Goal: Task Accomplishment & Management: Use online tool/utility

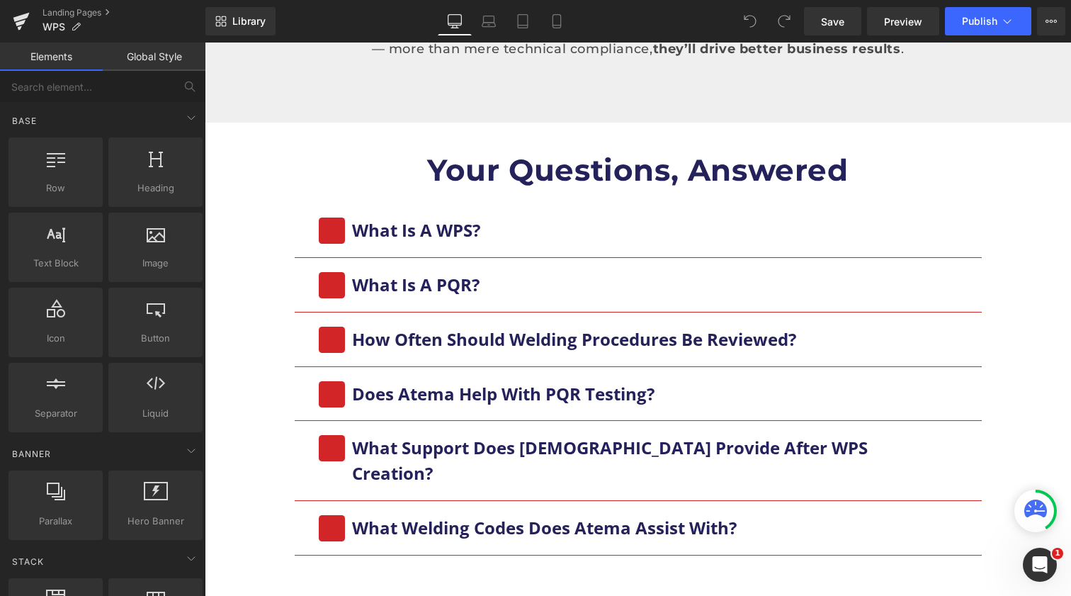
scroll to position [1462, 0]
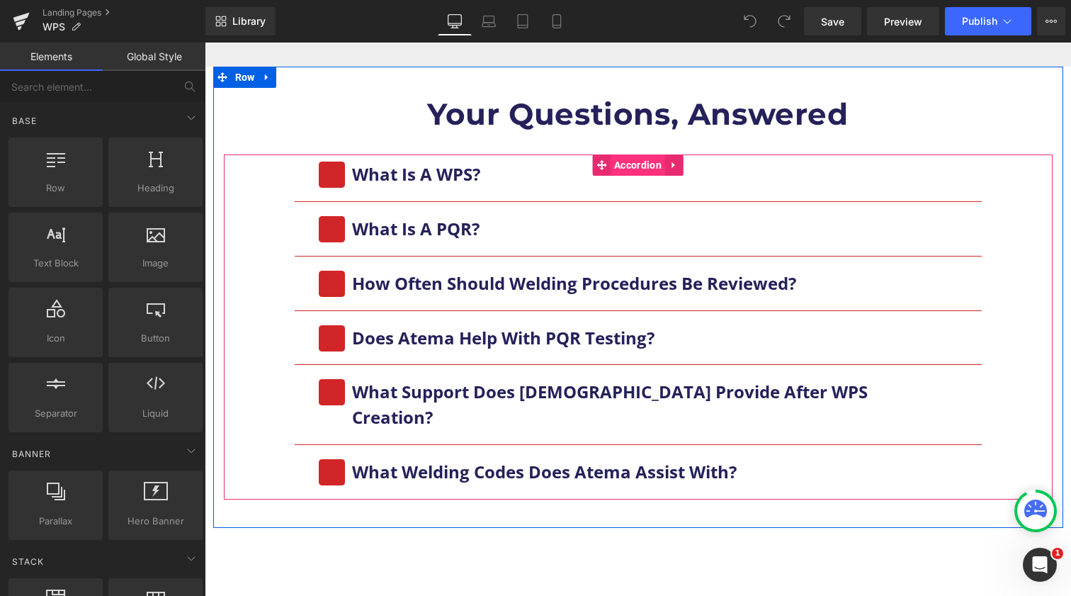
click at [646, 156] on span "Accordion" at bounding box center [638, 164] width 55 height 21
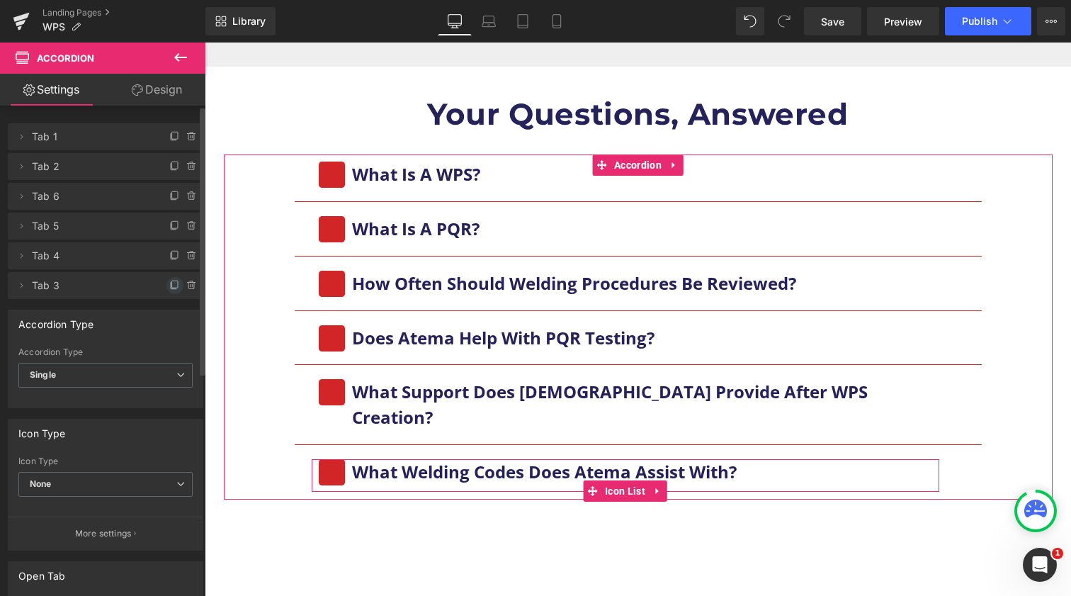
click at [169, 284] on icon at bounding box center [174, 285] width 11 height 11
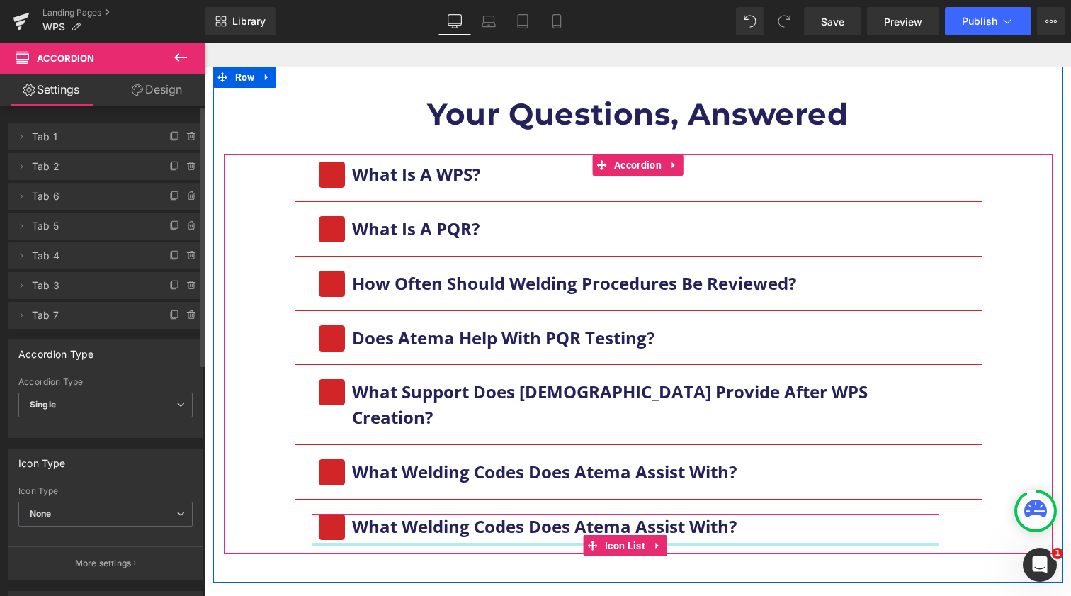
click at [452, 514] on div "Icon What Welding Codes Does Atema Assist With? Text Block Icon List" at bounding box center [626, 530] width 628 height 33
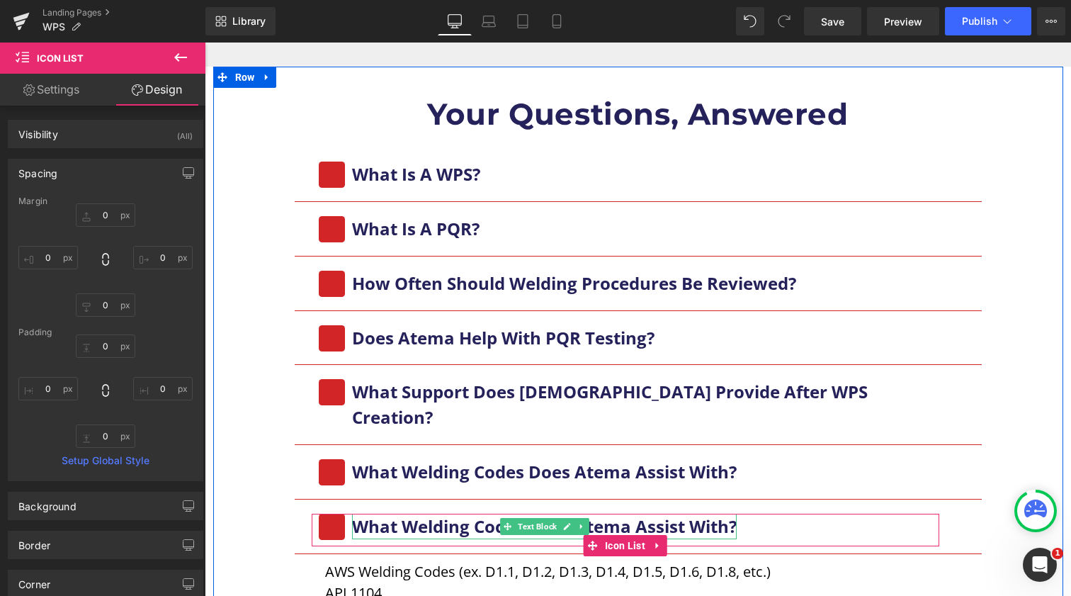
click at [493, 514] on b "What Welding Codes Does Atema Assist With?" at bounding box center [544, 525] width 385 height 23
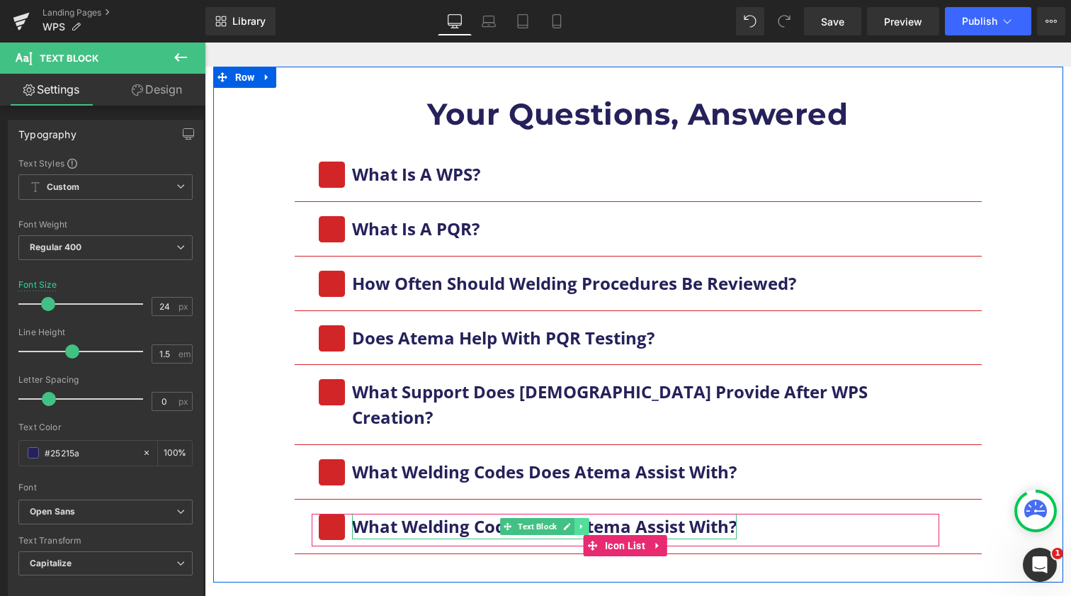
click at [585, 518] on link at bounding box center [582, 526] width 15 height 17
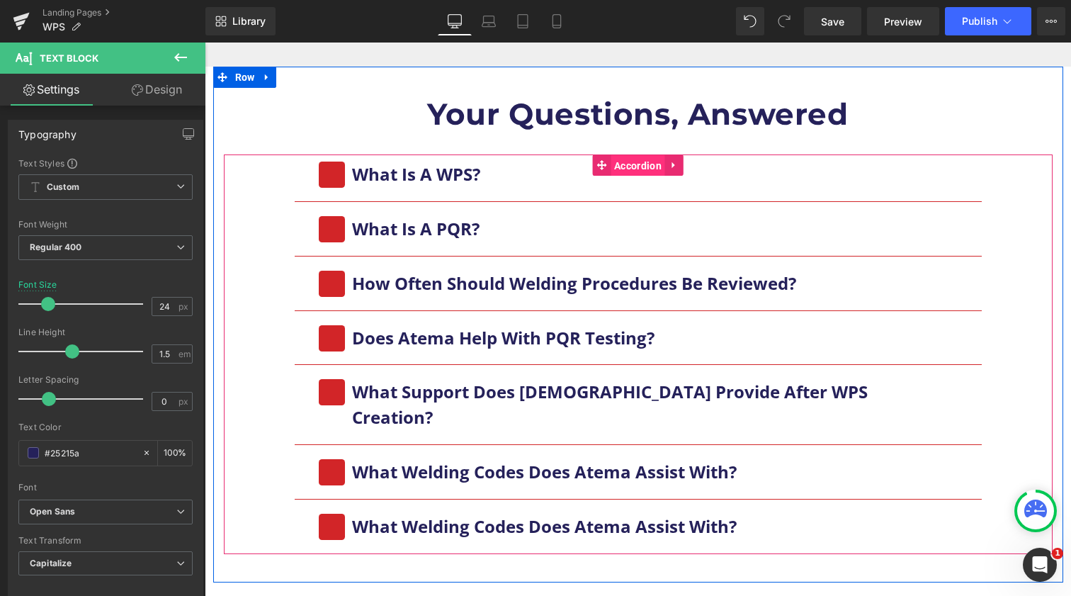
click at [654, 167] on span "Accordion" at bounding box center [638, 165] width 55 height 21
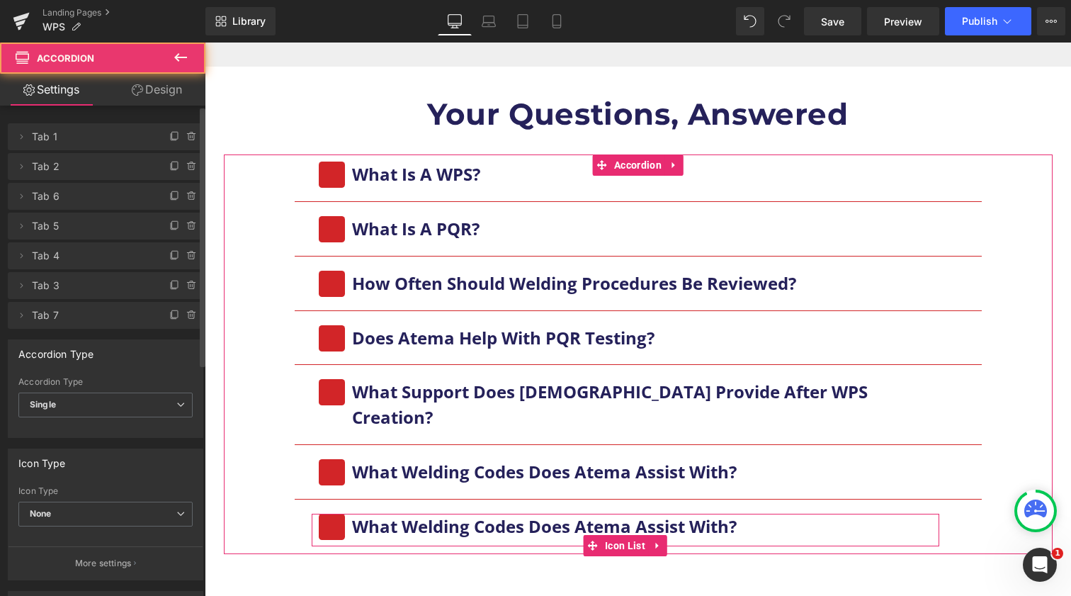
click at [79, 322] on span "Tab 7" at bounding box center [91, 315] width 119 height 27
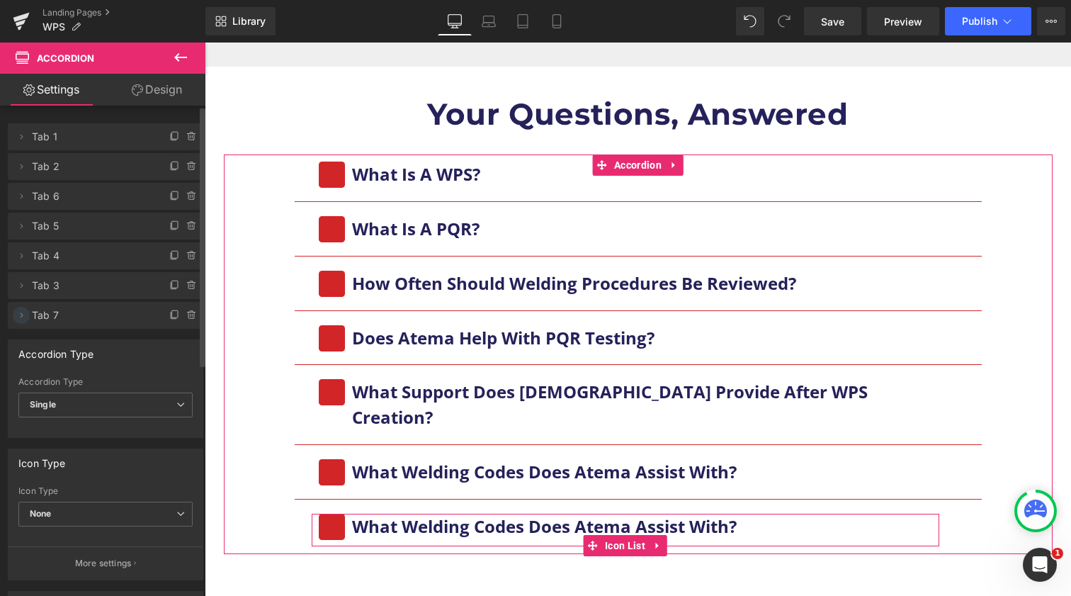
click at [15, 317] on span at bounding box center [21, 315] width 17 height 17
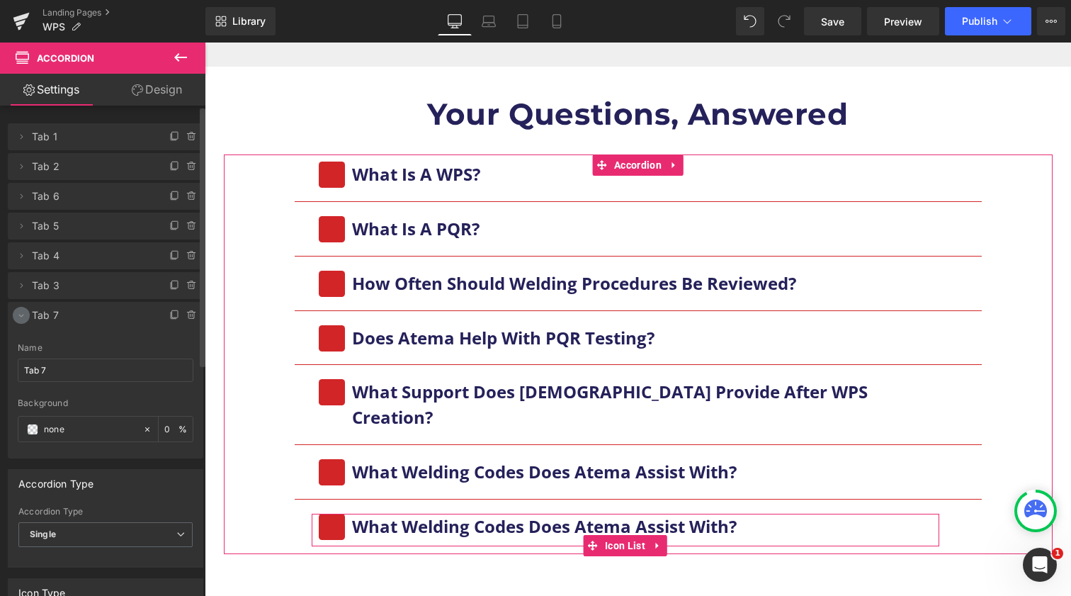
click at [21, 319] on icon at bounding box center [21, 315] width 11 height 11
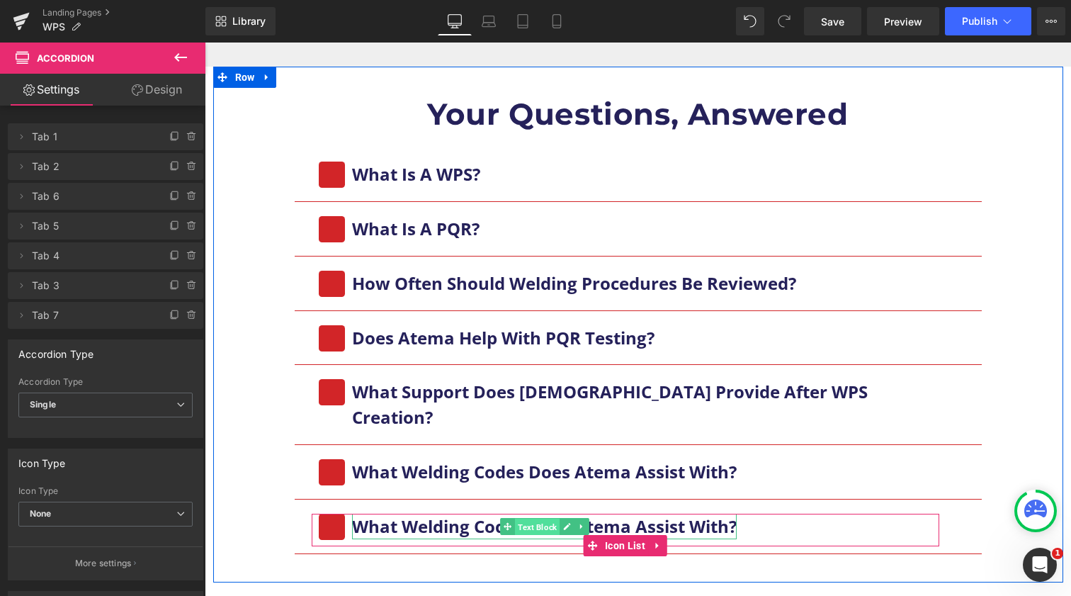
click at [490, 514] on div "What Welding Codes Does Atema Assist With? Text Block" at bounding box center [544, 527] width 385 height 26
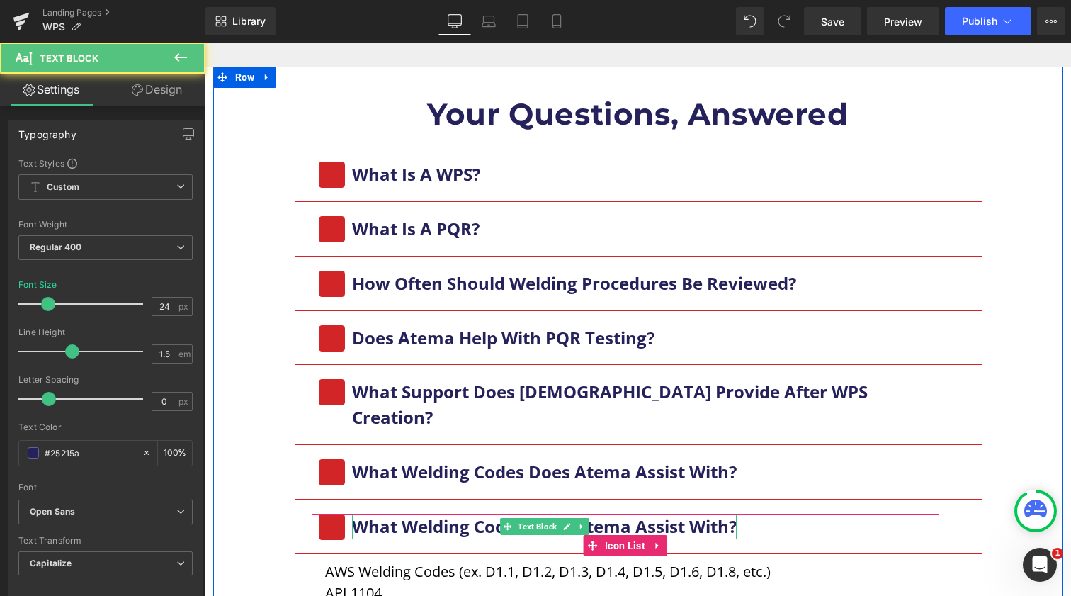
click at [461, 514] on b "What Welding Codes Does Atema Assist With?" at bounding box center [544, 525] width 385 height 23
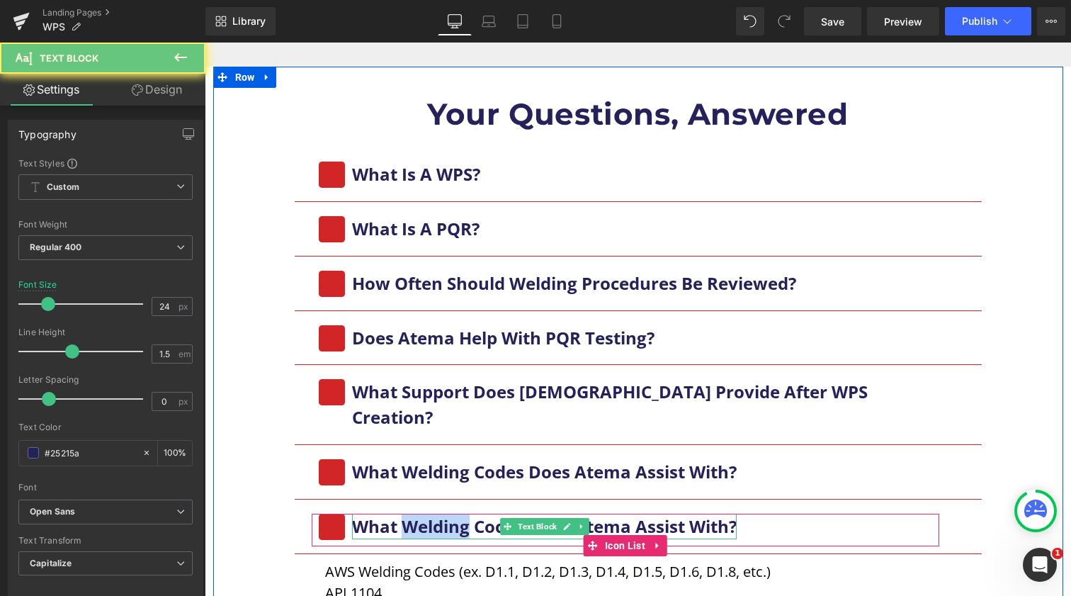
click at [461, 514] on b "What Welding Codes Does Atema Assist With?" at bounding box center [544, 525] width 385 height 23
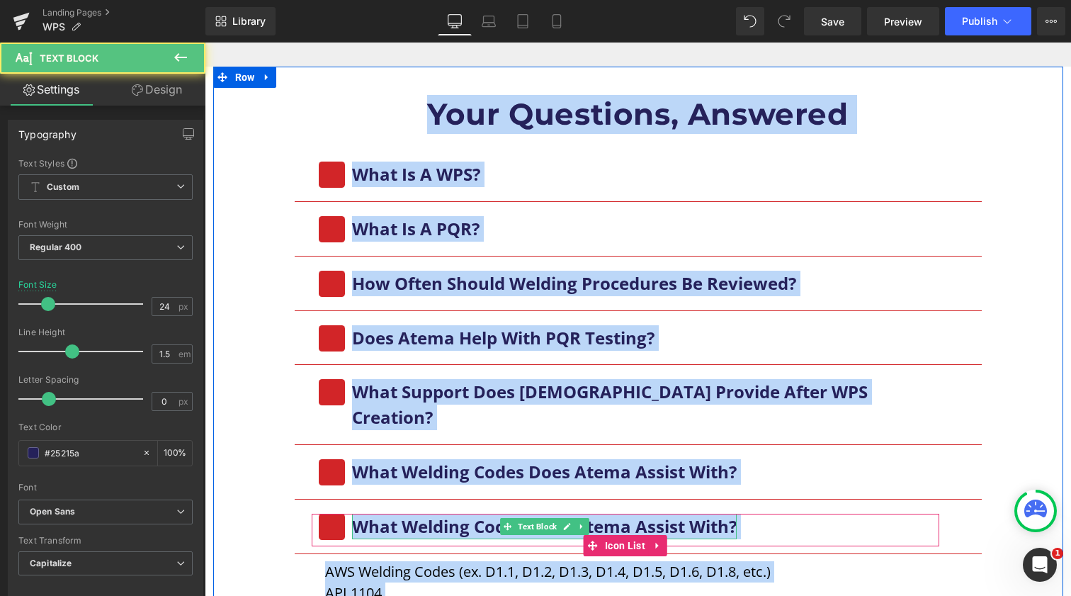
click at [459, 514] on b "What Welding Codes Does Atema Assist With?" at bounding box center [544, 525] width 385 height 23
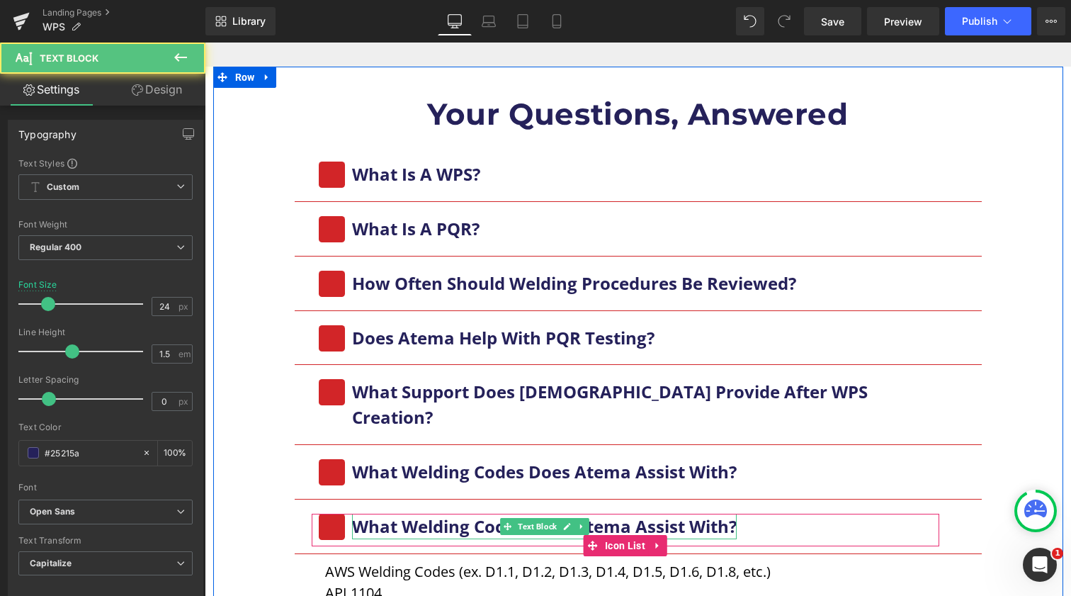
click at [391, 514] on b "What Welding Codes Does Atema Assist With?" at bounding box center [544, 525] width 385 height 23
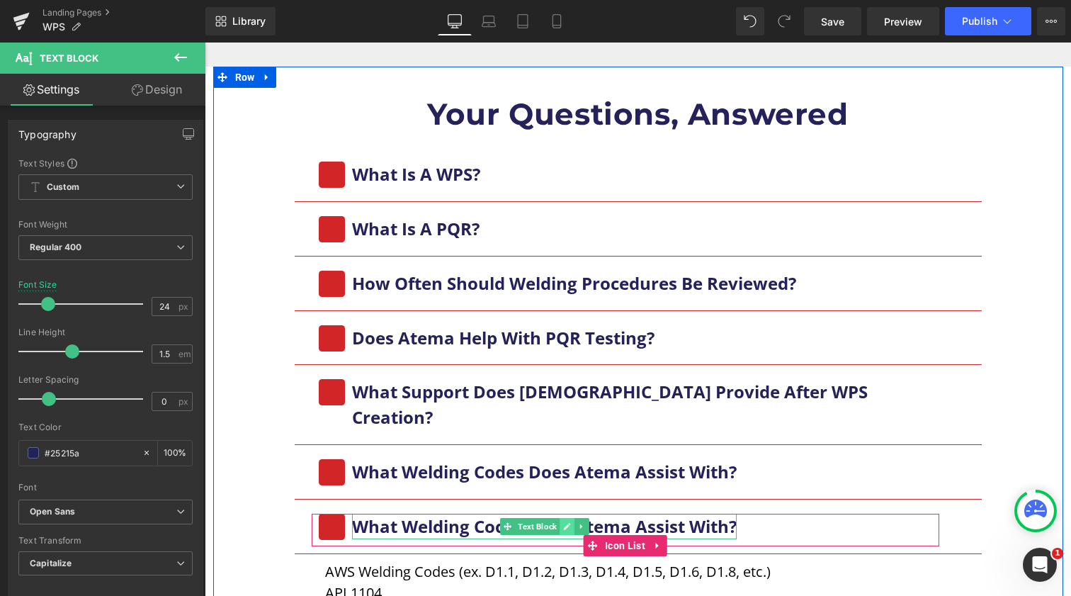
click at [565, 523] on icon at bounding box center [567, 526] width 7 height 7
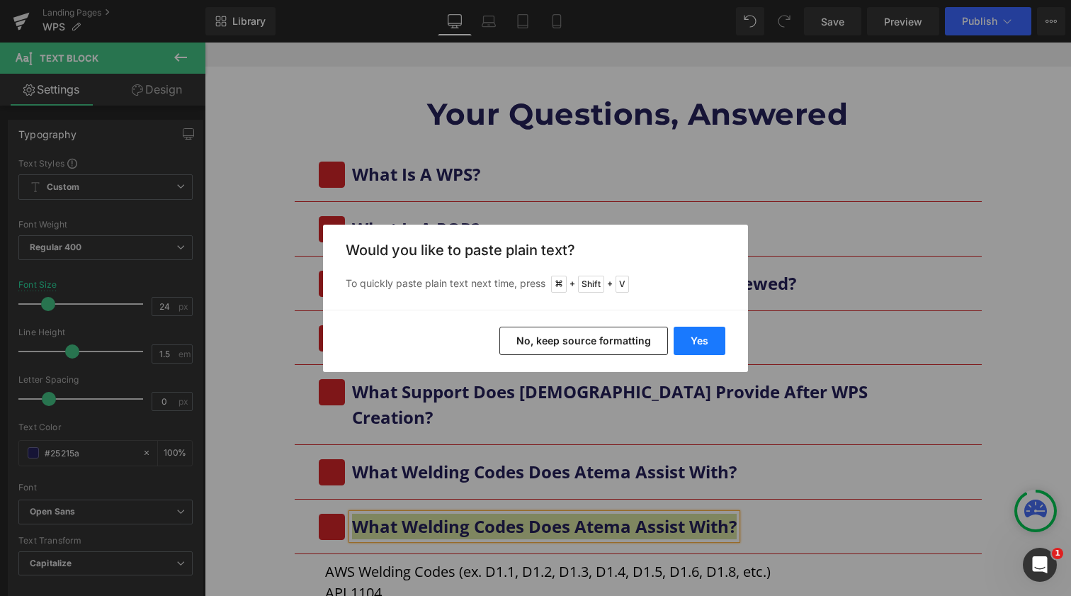
click at [706, 342] on button "Yes" at bounding box center [700, 341] width 52 height 28
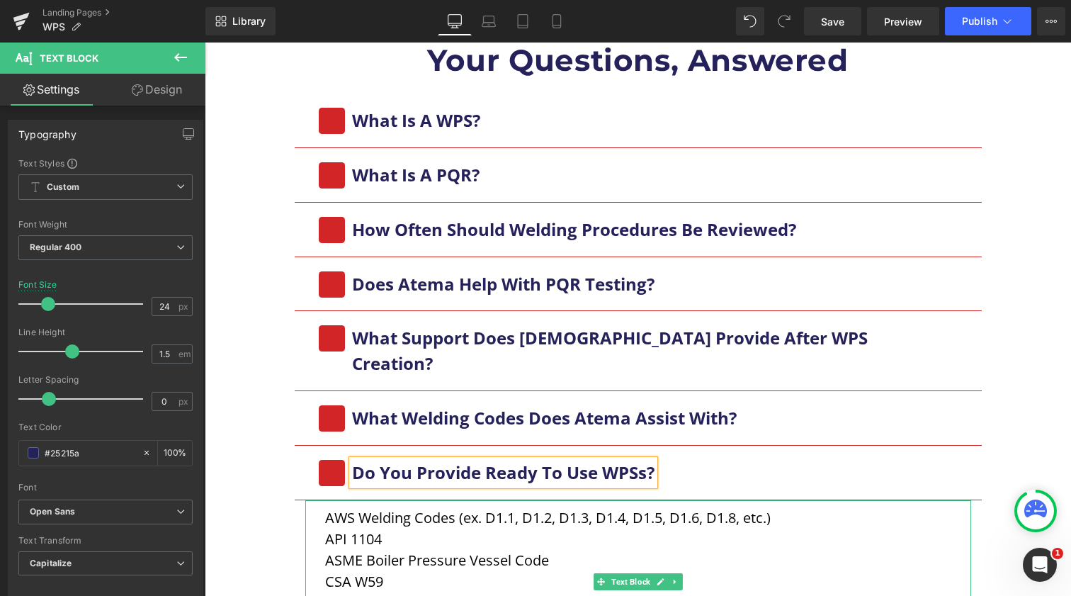
scroll to position [1554, 0]
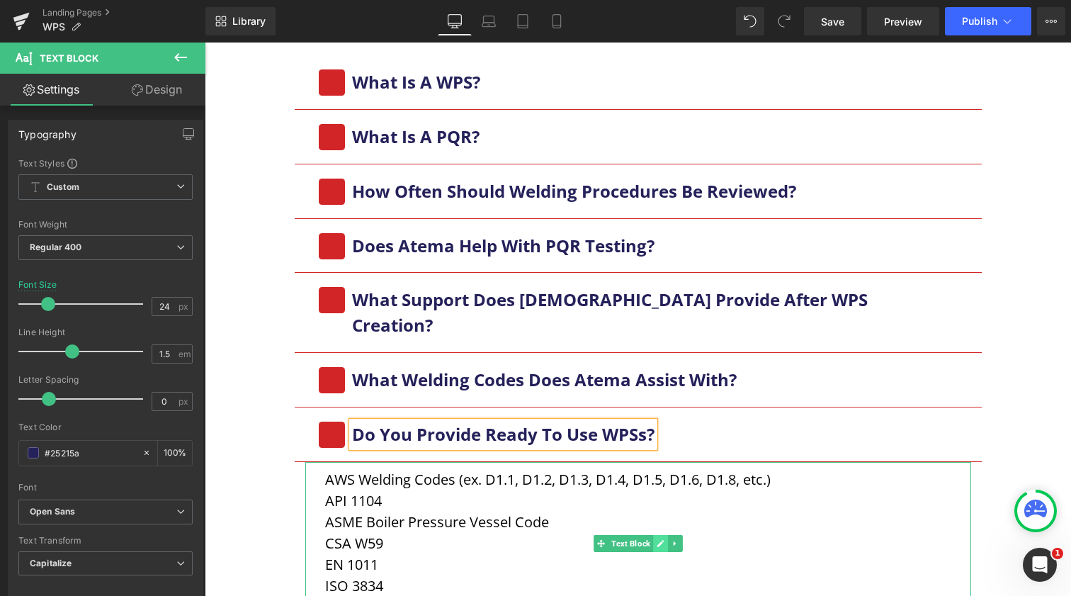
click at [658, 540] on icon at bounding box center [660, 543] width 7 height 7
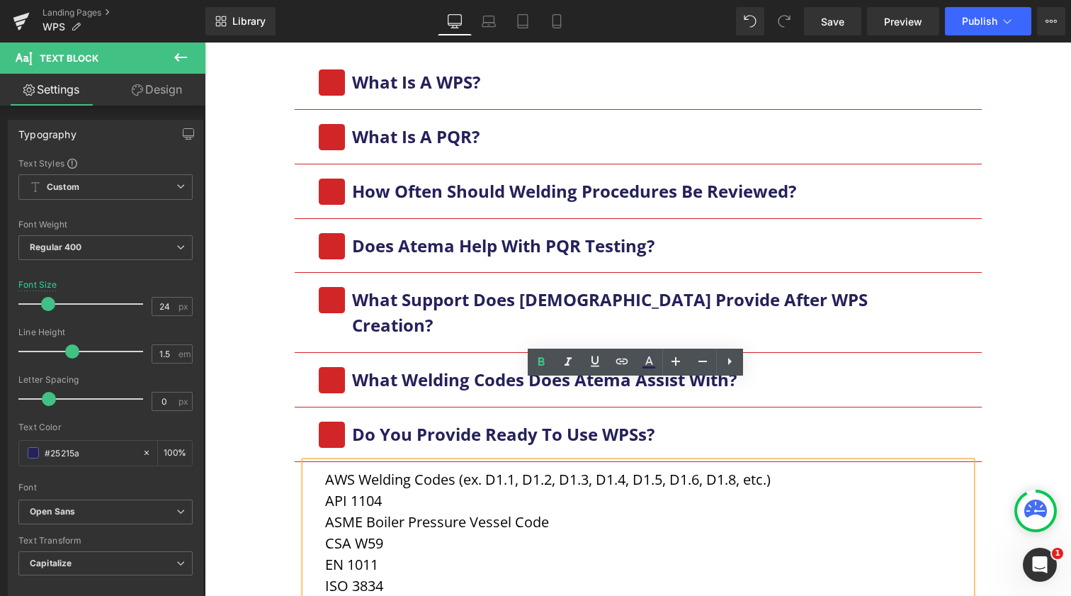
click at [507, 533] on p "CSA W59" at bounding box center [646, 543] width 643 height 21
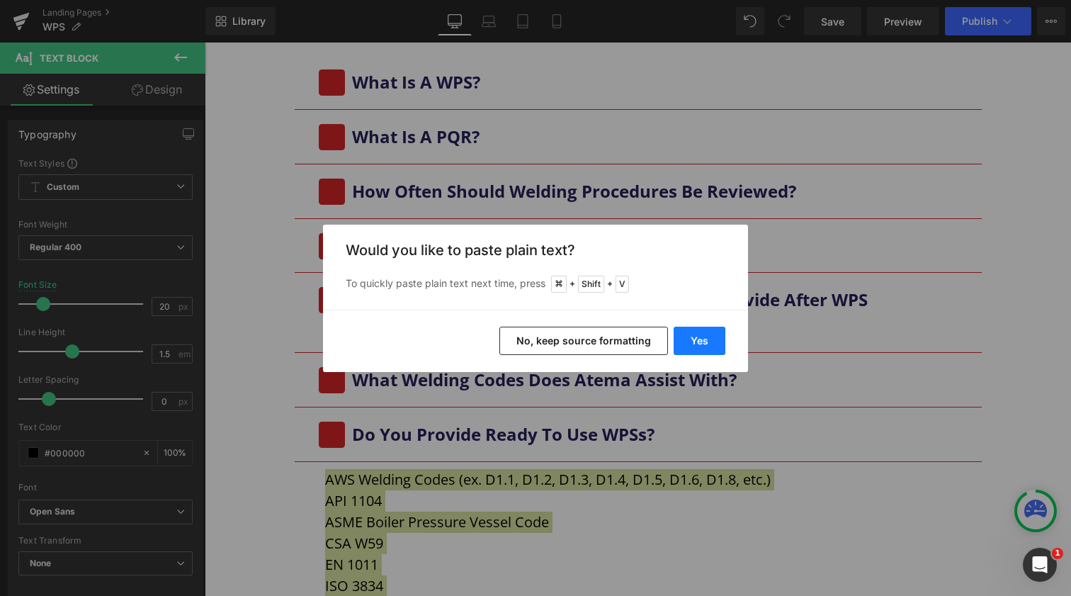
click at [718, 343] on button "Yes" at bounding box center [700, 341] width 52 height 28
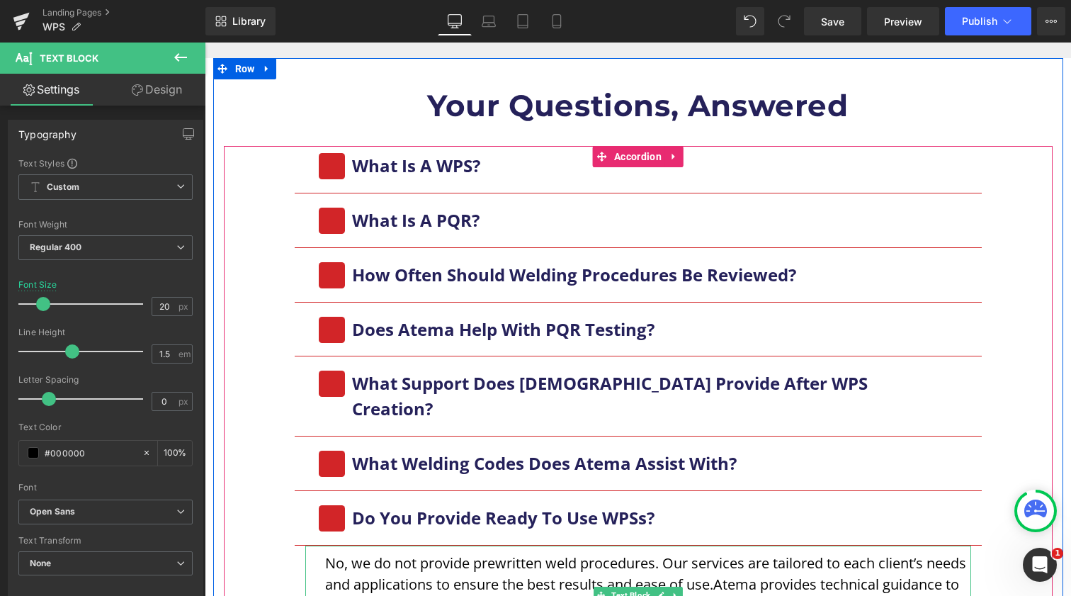
scroll to position [1465, 0]
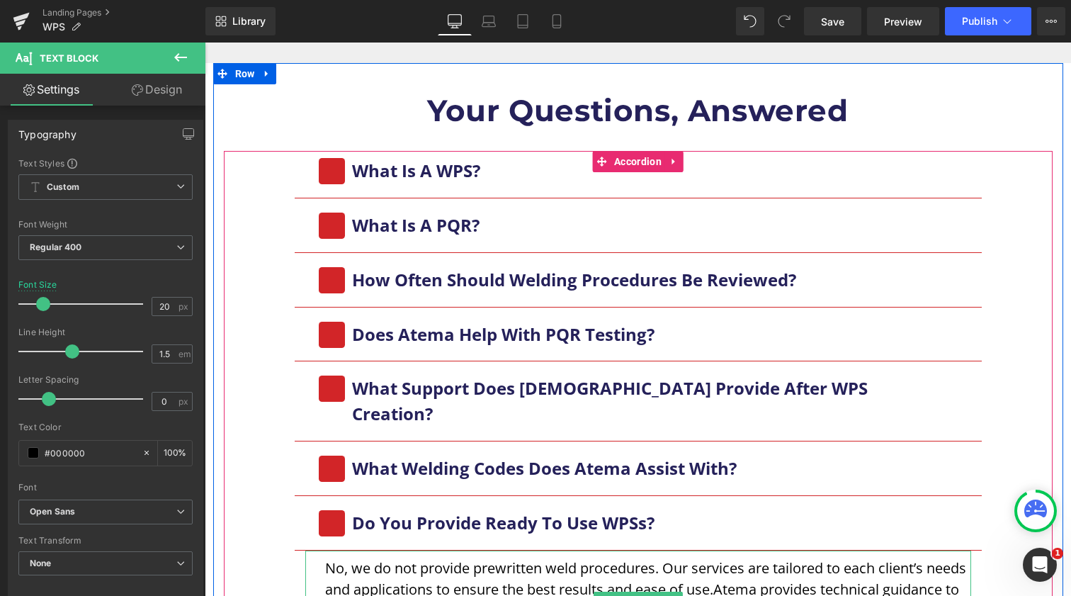
click at [759, 558] on p "No, we do not provide prewritten weld procedures. Our services are tailored to …" at bounding box center [646, 600] width 643 height 85
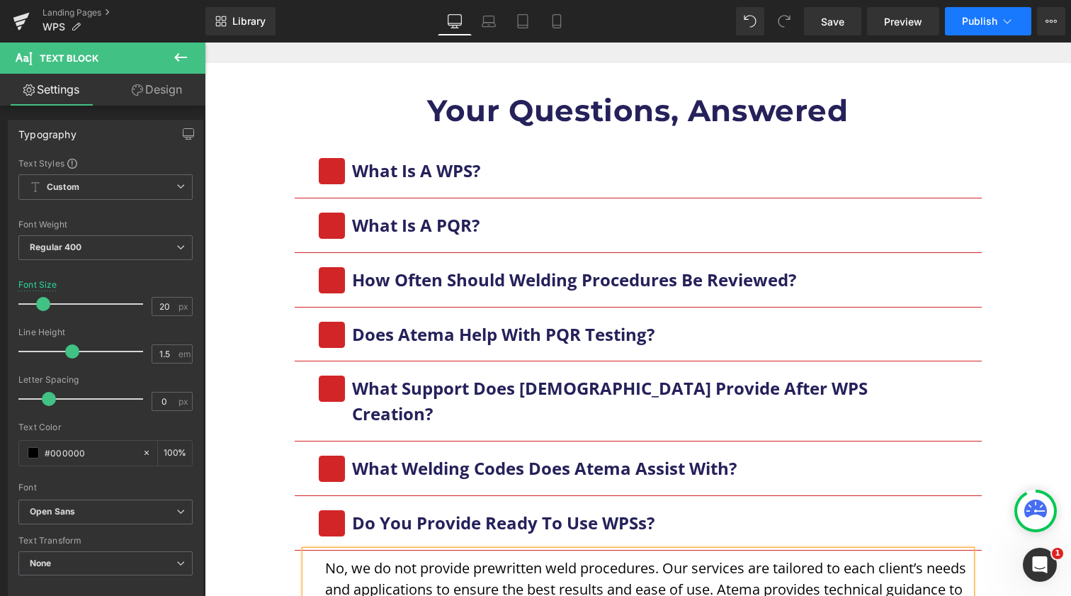
click at [983, 25] on span "Publish" at bounding box center [979, 21] width 35 height 11
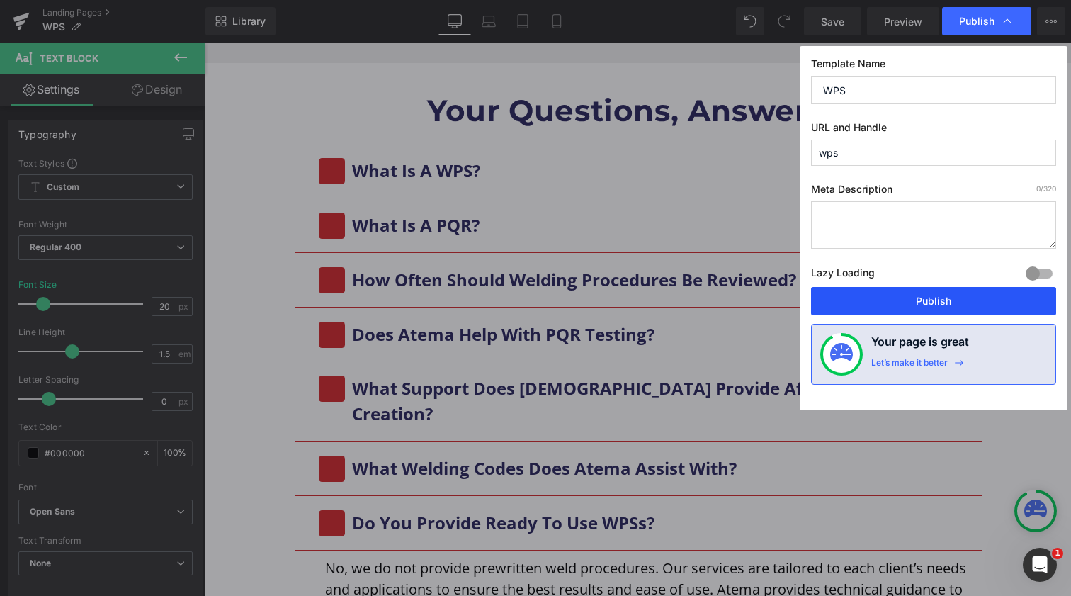
click at [900, 299] on button "Publish" at bounding box center [933, 301] width 245 height 28
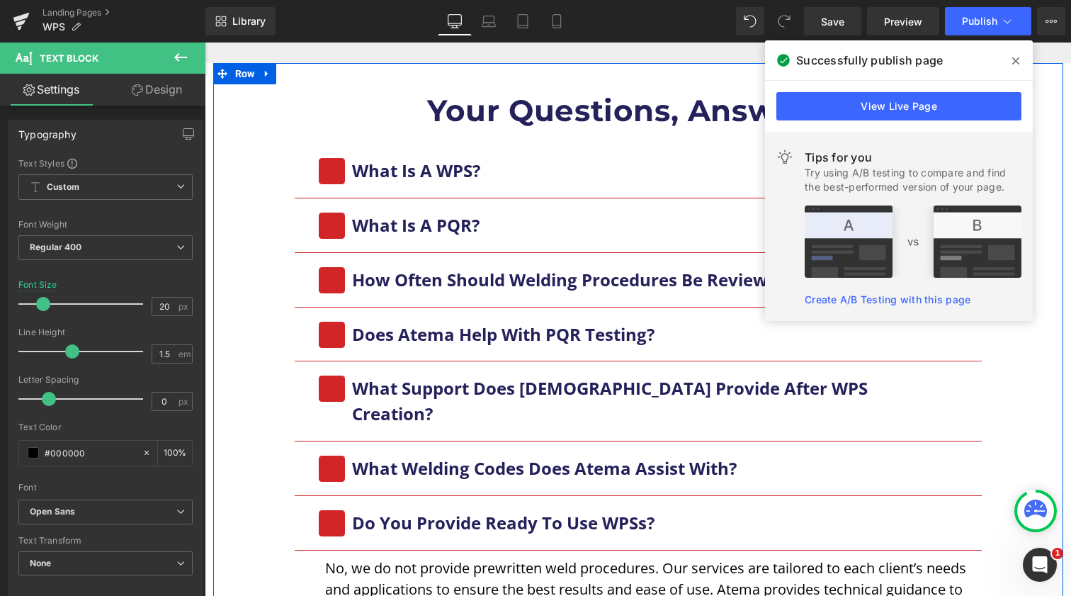
click at [1012, 60] on span at bounding box center [1016, 61] width 23 height 23
